Goal: Transaction & Acquisition: Purchase product/service

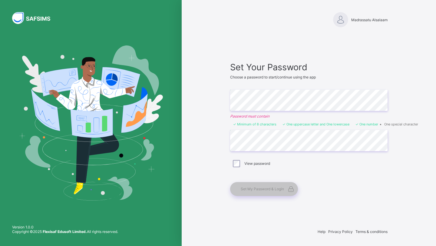
click at [286, 175] on div "Set Your Password Choose a password to start/continue using the app Enter Passw…" at bounding box center [308, 129] width 157 height 134
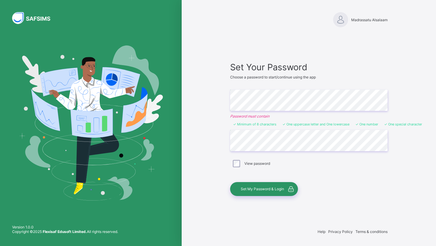
click at [318, 189] on div "Set My Password & Login" at bounding box center [305, 189] width 151 height 14
click at [274, 192] on div "Set My Password & Login" at bounding box center [264, 189] width 68 height 14
click at [270, 190] on span "Set My Password & Login" at bounding box center [262, 188] width 43 height 5
click at [266, 191] on div "Set My Password & Login" at bounding box center [264, 189] width 68 height 14
click at [278, 191] on div "Set My Password & Login" at bounding box center [264, 189] width 68 height 14
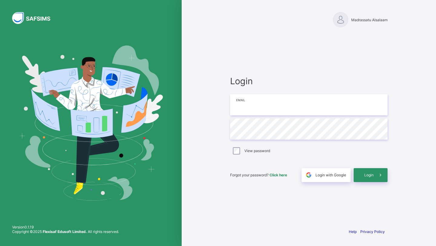
click at [291, 114] on input "email" at bounding box center [308, 104] width 157 height 21
type input "**********"
click at [261, 164] on div "Forgot your password? Click here Login with Google Login" at bounding box center [308, 172] width 157 height 20
click at [368, 173] on span "Login" at bounding box center [368, 175] width 9 height 5
click at [381, 170] on span at bounding box center [381, 175] width 14 height 14
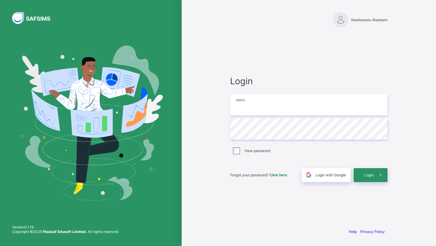
click at [280, 102] on input "email" at bounding box center [308, 104] width 157 height 21
type input "**********"
click at [298, 160] on div "**********" at bounding box center [308, 129] width 157 height 106
click at [360, 173] on div "Login" at bounding box center [371, 175] width 34 height 14
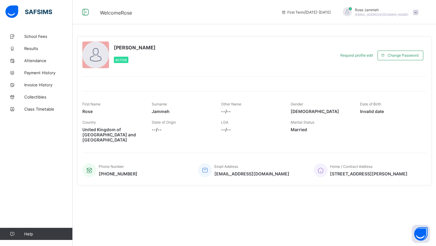
click at [377, 111] on span "Invalid date" at bounding box center [390, 111] width 60 height 5
click at [160, 131] on span "--/--" at bounding box center [182, 129] width 60 height 5
click at [219, 114] on div "First Name Rose Surname Jammeh Other Name --/-- Gender Female Date of Birth Inv…" at bounding box center [254, 108] width 344 height 18
click at [223, 107] on span at bounding box center [251, 107] width 60 height 2
click at [216, 126] on div "Country United Kingdom of Great Britain and Northern Ireland State of Origin --…" at bounding box center [254, 131] width 344 height 28
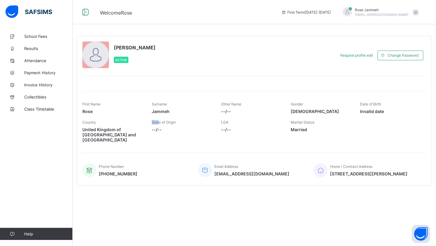
click at [160, 120] on span "State of Origin" at bounding box center [164, 122] width 24 height 5
click at [167, 127] on span "--/--" at bounding box center [182, 129] width 60 height 5
click at [376, 112] on span "Invalid date" at bounding box center [390, 111] width 60 height 5
click at [375, 112] on span "Invalid date" at bounding box center [390, 111] width 60 height 5
drag, startPoint x: 375, startPoint y: 112, endPoint x: 199, endPoint y: 112, distance: 175.9
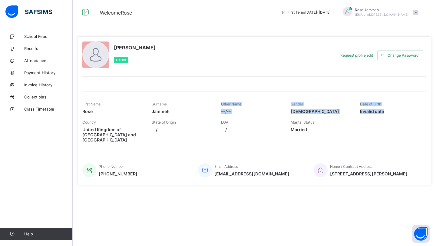
click at [199, 112] on div "First Name Rose Surname Jammeh Other Name --/-- Gender Female Date of Birth Inv…" at bounding box center [254, 108] width 344 height 18
click at [33, 35] on span "School Fees" at bounding box center [48, 36] width 48 height 5
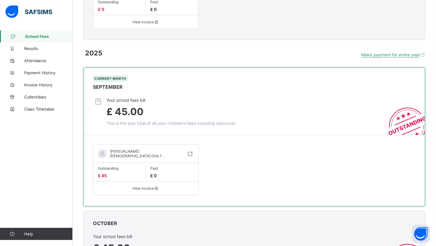
scroll to position [198, 0]
click at [354, 119] on div "Your school fees bill £ 45.00 This is the sum total of all your children's fees…" at bounding box center [259, 111] width 332 height 28
click at [39, 73] on span "Payment History" at bounding box center [48, 72] width 48 height 5
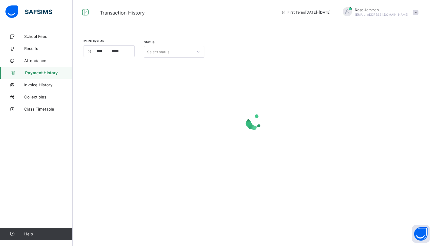
select select "****"
select select "*"
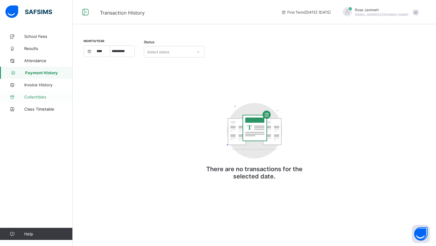
click at [29, 96] on span "Collectibles" at bounding box center [48, 96] width 48 height 5
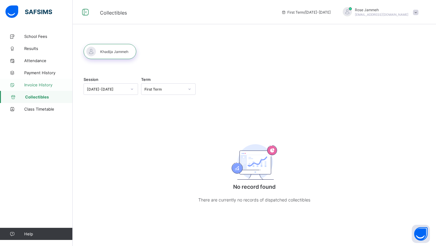
click at [36, 85] on span "Invoice History" at bounding box center [48, 84] width 48 height 5
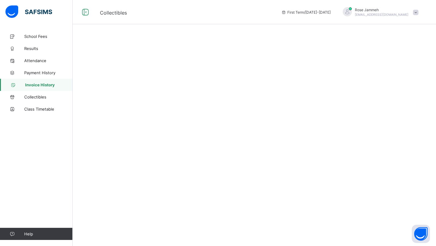
select select "****"
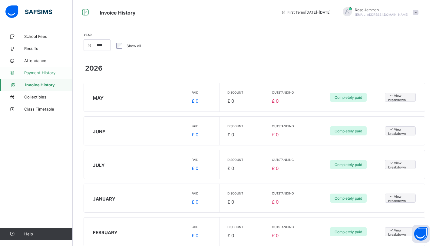
click at [37, 70] on link "Payment History" at bounding box center [36, 73] width 73 height 12
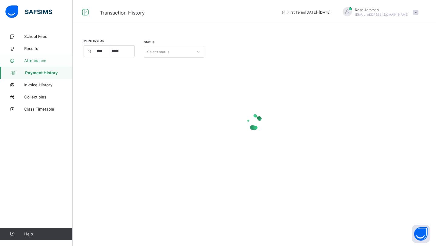
select select "****"
select select "*"
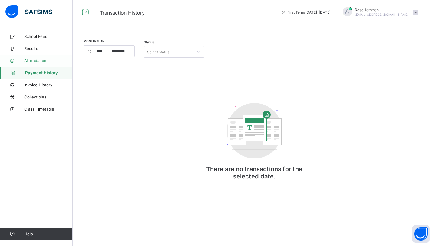
click at [37, 62] on span "Attendance" at bounding box center [48, 60] width 48 height 5
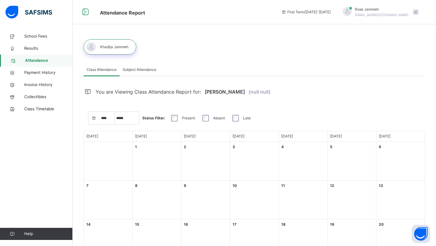
select select "****"
select select "*"
click at [19, 47] on icon at bounding box center [12, 48] width 24 height 5
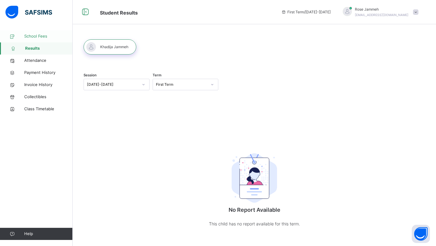
click at [33, 33] on span "School Fees" at bounding box center [48, 36] width 48 height 6
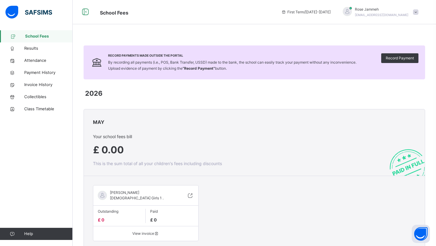
click at [154, 101] on div "2026" at bounding box center [255, 94] width 340 height 19
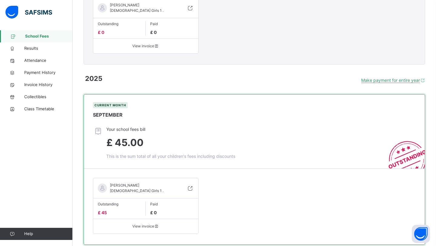
scroll to position [202, 0]
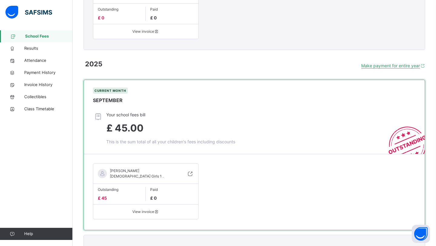
click at [150, 210] on span "View invoice" at bounding box center [146, 211] width 96 height 5
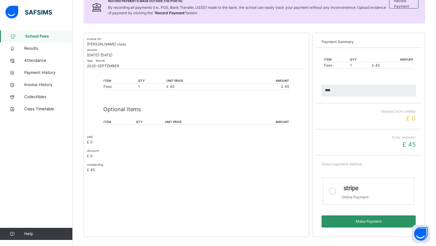
scroll to position [106, 0]
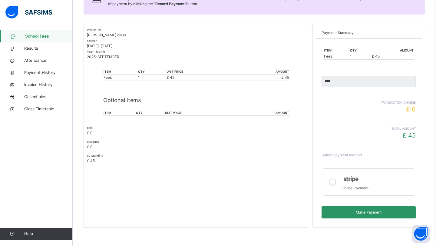
click at [173, 76] on span "£ 45" at bounding box center [171, 77] width 8 height 5
click at [236, 105] on div "Optional Items item qty unit price amount" at bounding box center [196, 106] width 186 height 32
click at [91, 129] on small "paid" at bounding box center [90, 127] width 6 height 3
click at [411, 113] on div "Transaction charge £ 0" at bounding box center [369, 107] width 94 height 14
click at [332, 184] on icon at bounding box center [332, 181] width 7 height 7
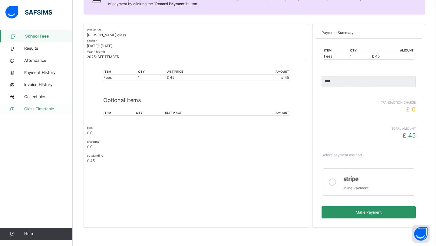
click at [48, 108] on span "Class Timetable" at bounding box center [48, 109] width 48 height 6
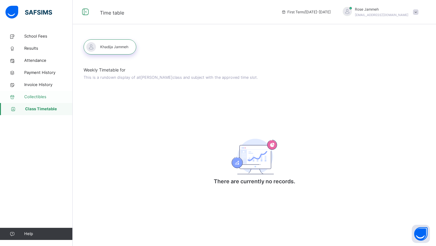
click at [43, 102] on link "Collectibles" at bounding box center [36, 97] width 73 height 12
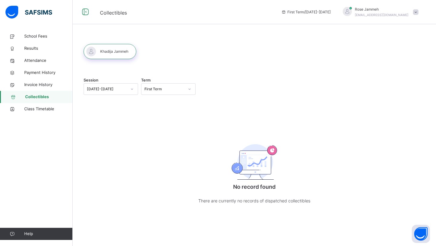
click at [39, 94] on span "Collectibles" at bounding box center [49, 97] width 48 height 6
click at [37, 83] on span "Invoice History" at bounding box center [48, 85] width 48 height 6
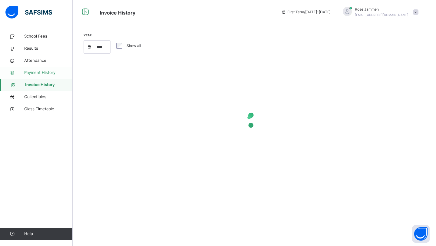
click at [36, 74] on span "Payment History" at bounding box center [48, 73] width 48 height 6
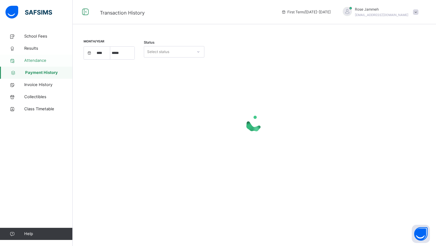
select select "****"
select select "*"
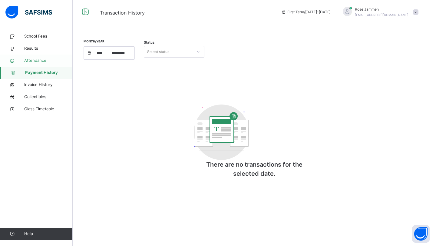
click at [35, 60] on span "Attendance" at bounding box center [48, 61] width 48 height 6
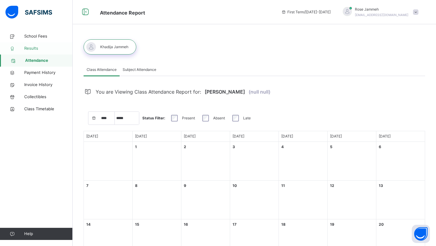
select select "****"
select select "*"
click at [38, 48] on span "Results" at bounding box center [48, 48] width 48 height 6
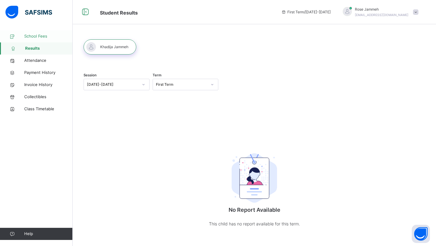
click at [38, 37] on span "School Fees" at bounding box center [48, 36] width 48 height 6
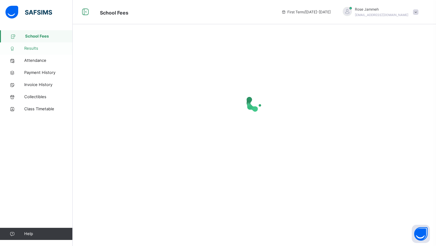
click at [40, 46] on span "Results" at bounding box center [48, 48] width 48 height 6
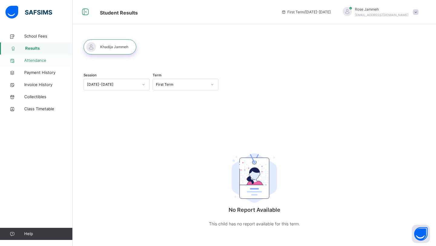
click at [43, 59] on span "Attendance" at bounding box center [48, 61] width 48 height 6
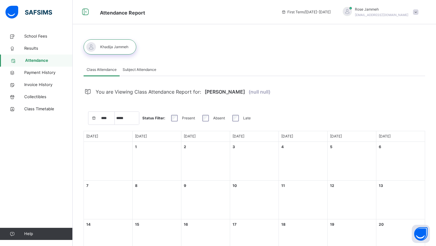
select select "****"
select select "*"
click at [352, 11] on div at bounding box center [347, 11] width 9 height 9
click at [346, 61] on div "Class Attendance Subject Attendance Class Attendance Subject Attendance You are…" at bounding box center [254, 190] width 363 height 320
click at [38, 45] on link "Results" at bounding box center [36, 48] width 73 height 12
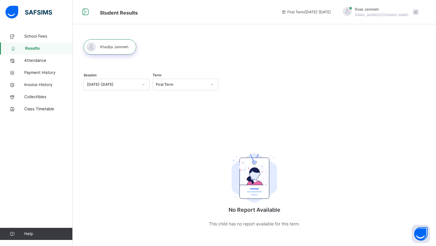
click at [35, 29] on div "School Fees Results Attendance Payment History Invoice History Collectibles Cla…" at bounding box center [36, 135] width 73 height 222
click at [38, 41] on link "School Fees" at bounding box center [36, 36] width 73 height 12
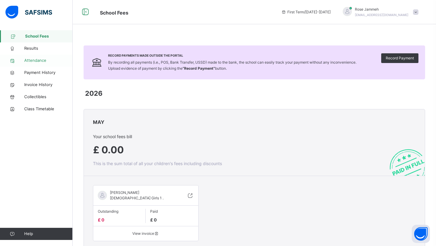
click at [42, 63] on span "Attendance" at bounding box center [48, 61] width 48 height 6
select select "****"
select select "*"
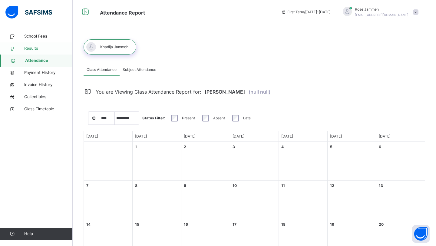
click at [38, 53] on link "Results" at bounding box center [36, 48] width 73 height 12
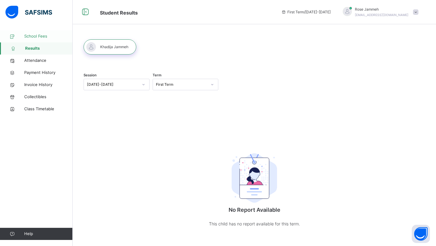
click at [37, 38] on span "School Fees" at bounding box center [48, 36] width 48 height 6
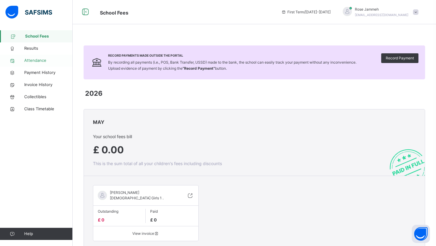
click at [39, 65] on link "Attendance" at bounding box center [36, 60] width 73 height 12
select select "****"
select select "*"
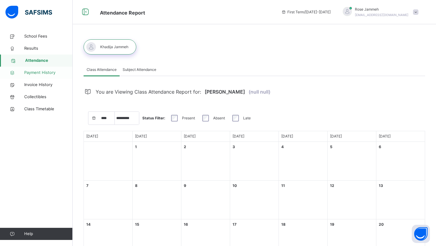
click at [45, 77] on link "Payment History" at bounding box center [36, 73] width 73 height 12
select select "****"
select select "*"
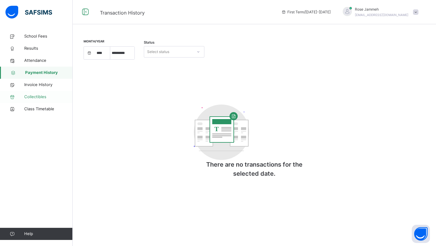
click at [41, 96] on span "Collectibles" at bounding box center [48, 97] width 48 height 6
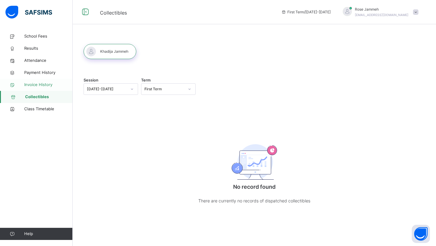
click at [41, 83] on span "Invoice History" at bounding box center [48, 85] width 48 height 6
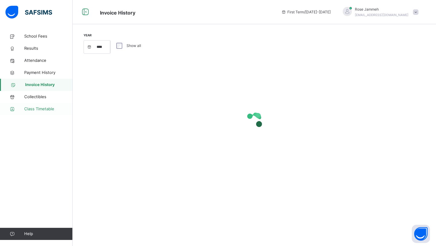
click at [46, 111] on span "Class Timetable" at bounding box center [48, 109] width 48 height 6
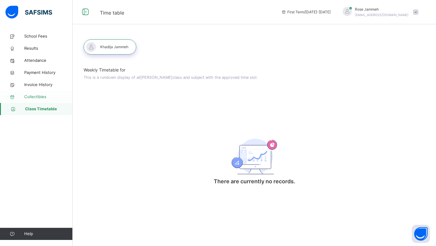
click at [45, 97] on span "Collectibles" at bounding box center [48, 97] width 48 height 6
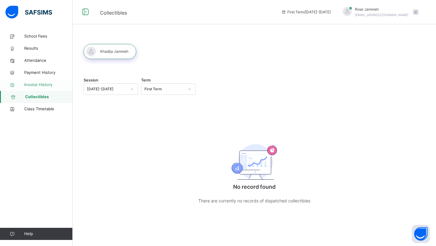
click at [45, 85] on span "Invoice History" at bounding box center [48, 85] width 48 height 6
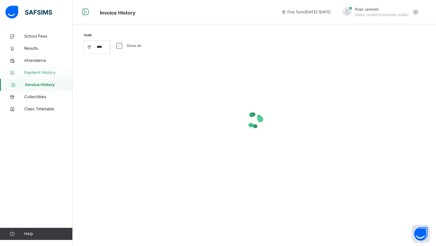
select select "****"
click at [43, 70] on span "Payment History" at bounding box center [48, 73] width 48 height 6
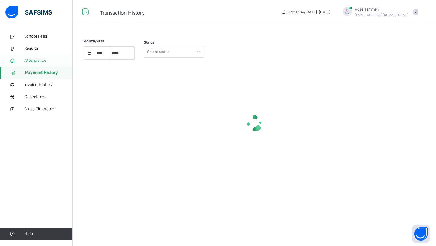
select select "****"
select select "*"
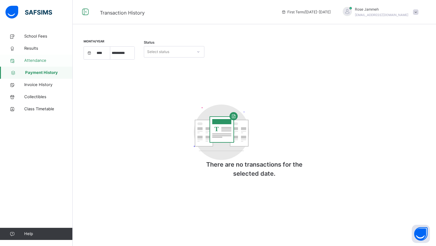
click at [41, 59] on span "Attendance" at bounding box center [48, 61] width 48 height 6
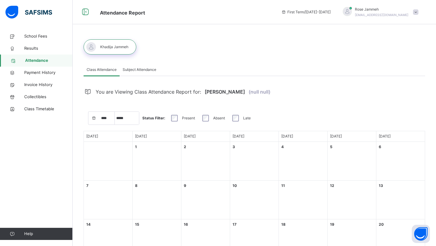
select select "****"
select select "*"
click at [44, 50] on span "Results" at bounding box center [48, 48] width 48 height 6
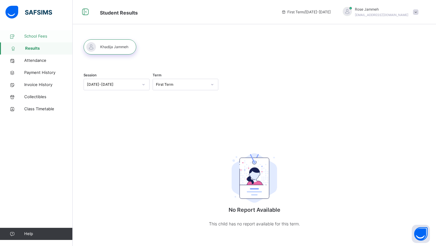
click at [45, 36] on span "School Fees" at bounding box center [48, 36] width 48 height 6
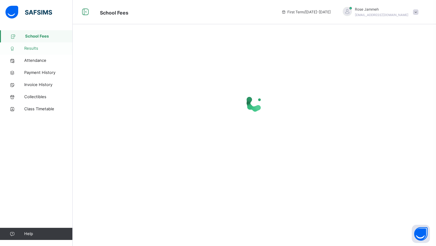
click at [47, 48] on span "Results" at bounding box center [48, 48] width 48 height 6
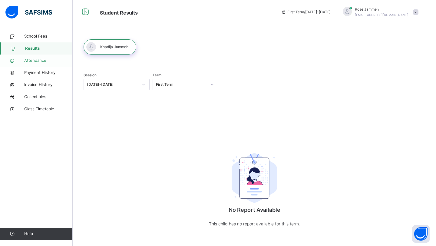
click at [47, 57] on link "Attendance" at bounding box center [36, 60] width 73 height 12
select select "****"
select select "*"
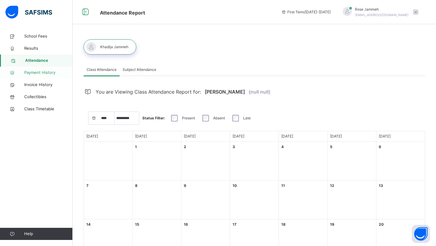
click at [47, 70] on span "Payment History" at bounding box center [48, 73] width 48 height 6
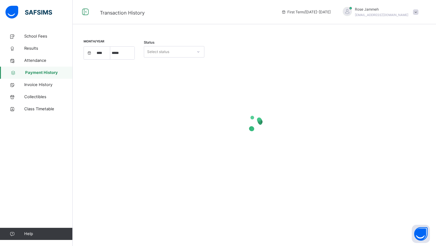
select select "****"
select select "*"
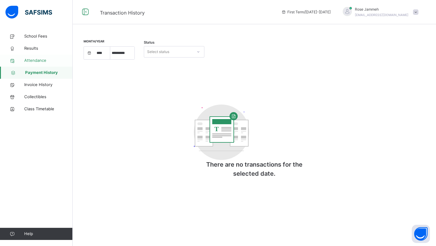
click at [40, 60] on span "Attendance" at bounding box center [48, 61] width 48 height 6
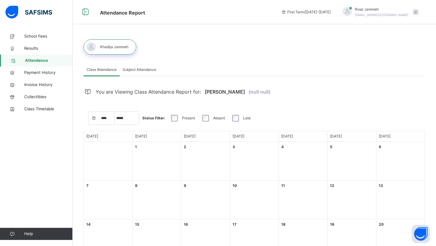
select select "****"
select select "*"
click at [141, 65] on div "Subject Attendance" at bounding box center [140, 70] width 40 height 12
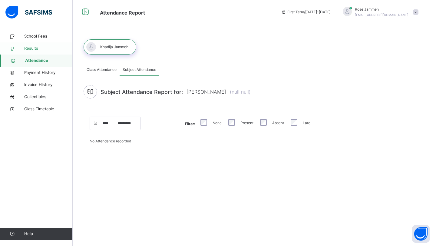
click at [36, 44] on link "Results" at bounding box center [36, 48] width 73 height 12
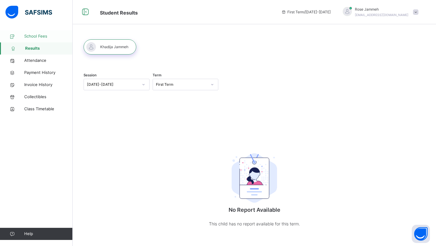
click at [38, 34] on span "School Fees" at bounding box center [48, 36] width 48 height 6
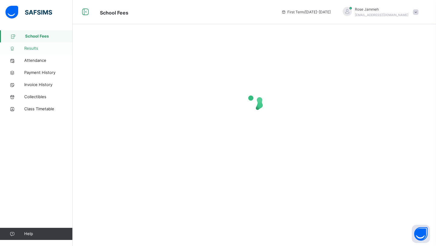
click at [41, 47] on span "Results" at bounding box center [48, 48] width 48 height 6
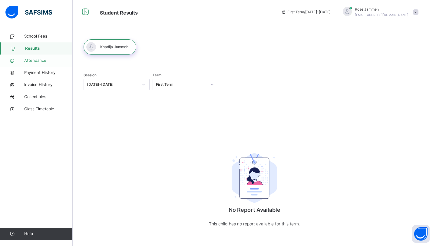
click at [41, 61] on span "Attendance" at bounding box center [48, 61] width 48 height 6
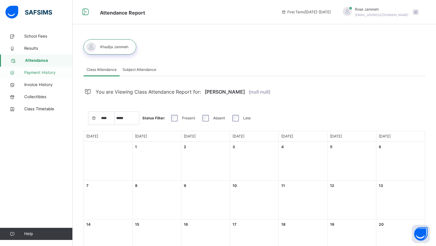
select select "****"
select select "*"
click at [41, 77] on link "Payment History" at bounding box center [36, 73] width 73 height 12
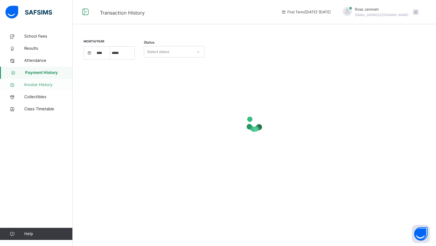
select select "****"
select select "*"
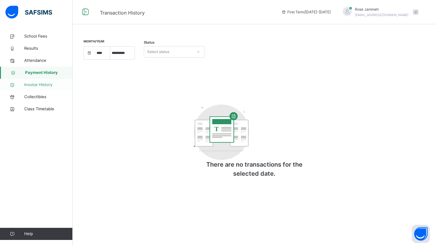
click at [46, 89] on link "Invoice History" at bounding box center [36, 85] width 73 height 12
select select "****"
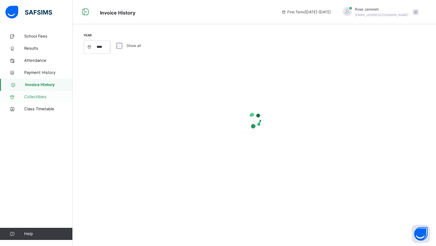
click at [46, 96] on span "Collectibles" at bounding box center [48, 97] width 48 height 6
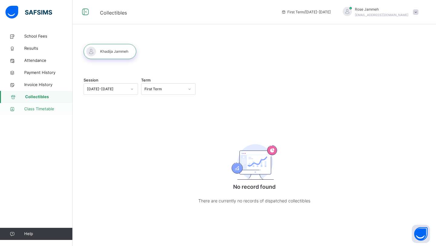
click at [47, 113] on link "Class Timetable" at bounding box center [36, 109] width 73 height 12
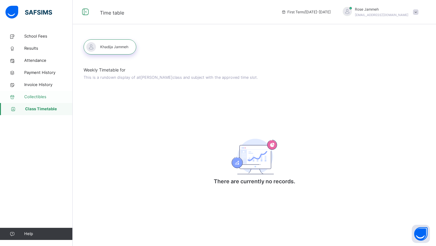
click at [42, 97] on span "Collectibles" at bounding box center [48, 97] width 48 height 6
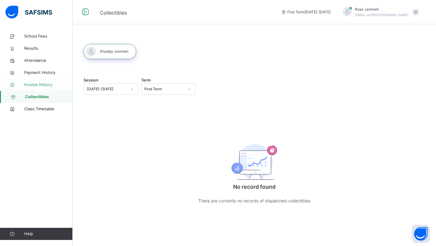
click at [42, 84] on span "Invoice History" at bounding box center [48, 85] width 48 height 6
select select "****"
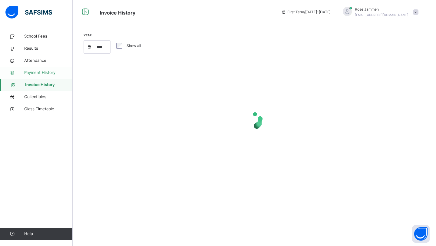
click at [42, 74] on span "Payment History" at bounding box center [48, 73] width 48 height 6
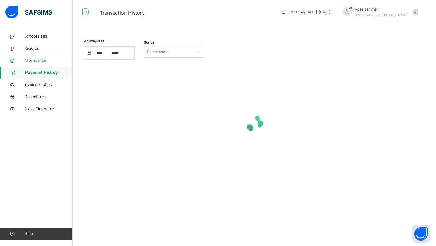
select select "****"
select select "*"
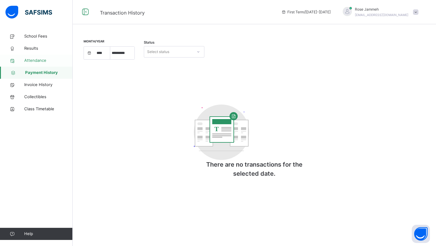
click at [39, 57] on link "Attendance" at bounding box center [36, 60] width 73 height 12
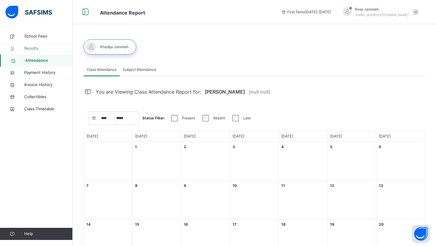
select select "****"
select select "*"
click at [36, 43] on link "Results" at bounding box center [36, 48] width 73 height 12
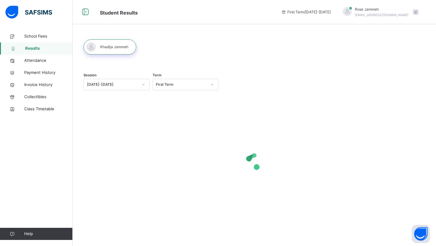
click at [36, 26] on div "School Fees Results Attendance Payment History Invoice History Collectibles Cla…" at bounding box center [36, 135] width 73 height 222
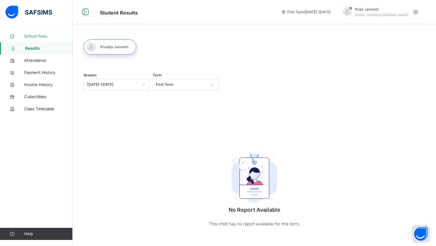
click at [37, 36] on span "School Fees" at bounding box center [48, 36] width 48 height 6
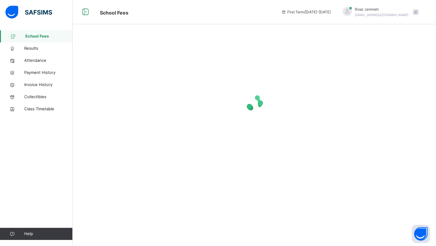
click at [21, 12] on img at bounding box center [28, 12] width 47 height 13
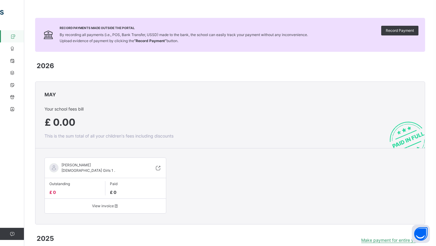
scroll to position [29, 0]
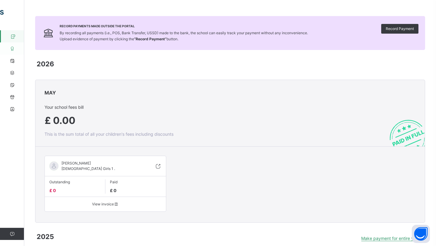
click at [12, 50] on icon at bounding box center [12, 48] width 24 height 5
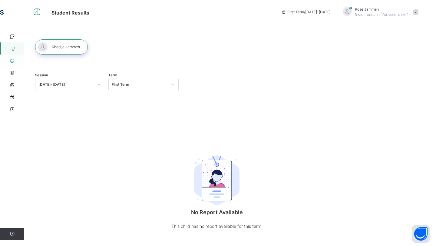
click at [16, 62] on icon at bounding box center [12, 60] width 24 height 5
select select "****"
select select "*"
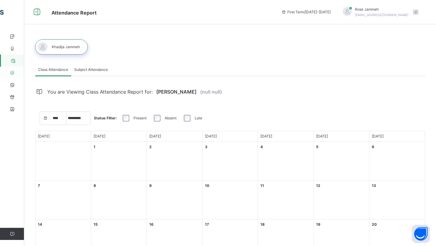
click at [14, 73] on icon at bounding box center [12, 73] width 24 height 5
select select "****"
select select "*"
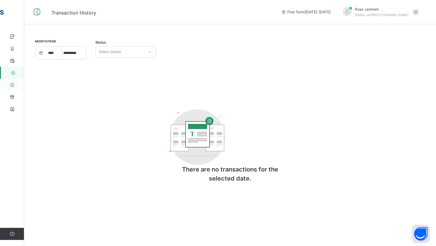
click at [14, 86] on icon at bounding box center [12, 85] width 24 height 5
select select "****"
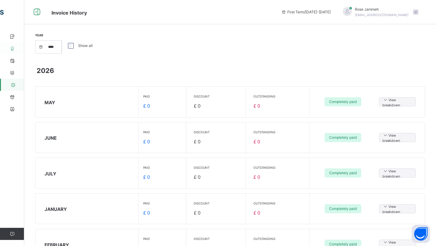
click at [13, 43] on link "Results" at bounding box center [36, 48] width 73 height 12
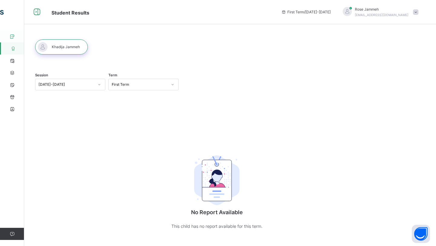
click at [13, 35] on icon at bounding box center [12, 36] width 24 height 5
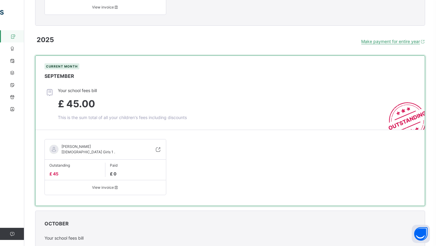
scroll to position [244, 0]
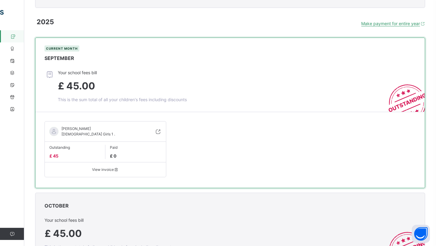
click at [148, 81] on span "£ 45.00" at bounding box center [122, 86] width 129 height 15
click at [75, 87] on span "£ 45.00" at bounding box center [76, 86] width 37 height 12
click at [78, 132] on span "[DEMOGRAPHIC_DATA] Girls 1 ." at bounding box center [88, 134] width 54 height 5
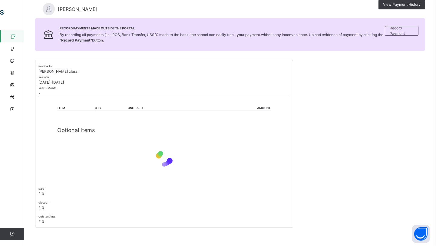
scroll to position [106, 0]
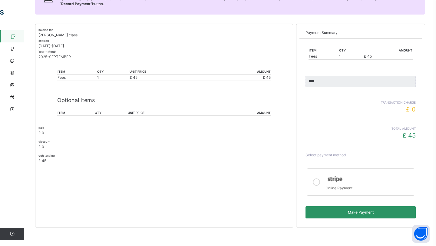
click at [319, 187] on div at bounding box center [316, 182] width 12 height 18
click at [326, 213] on span "Make Payment" at bounding box center [360, 212] width 101 height 5
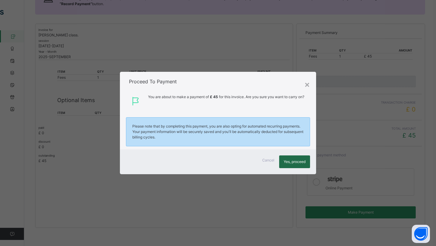
click at [296, 162] on span "Yes, proceed" at bounding box center [295, 161] width 22 height 5
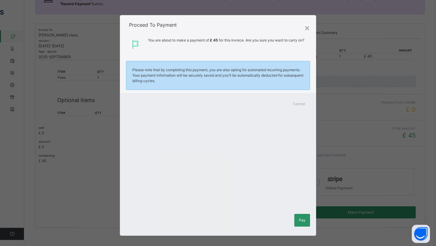
click at [259, 104] on div "Cancel Pay" at bounding box center [218, 164] width 196 height 143
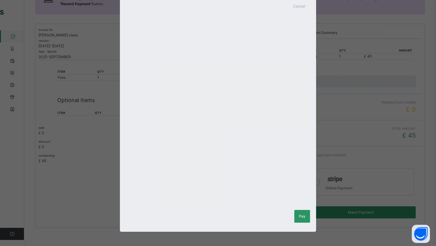
scroll to position [98, 0]
click at [300, 213] on span "Pay" at bounding box center [302, 215] width 7 height 5
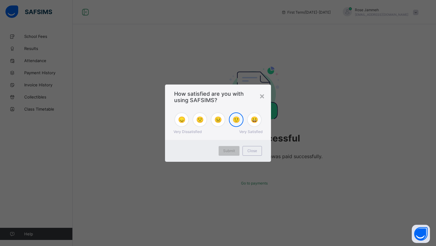
click at [234, 125] on div "🙂" at bounding box center [236, 119] width 15 height 15
click at [227, 153] on div "Submit" at bounding box center [229, 151] width 21 height 10
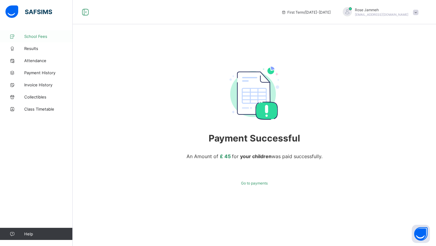
click at [48, 33] on link "School Fees" at bounding box center [36, 36] width 73 height 12
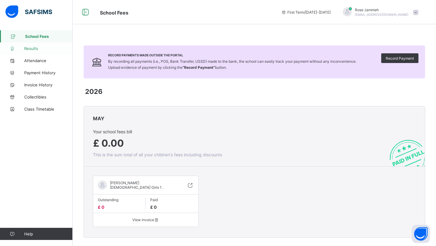
click at [38, 48] on span "Results" at bounding box center [48, 48] width 48 height 5
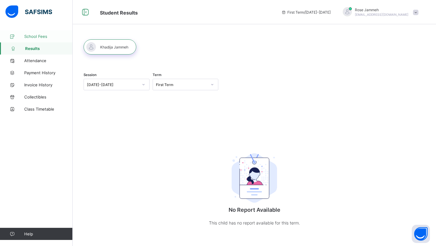
click at [37, 38] on span "School Fees" at bounding box center [48, 36] width 48 height 5
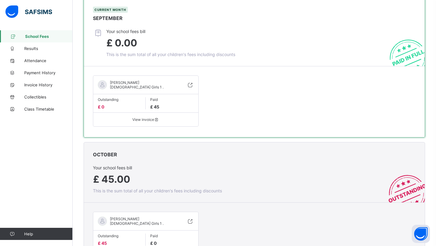
scroll to position [262, 0]
